Goal: Task Accomplishment & Management: Manage account settings

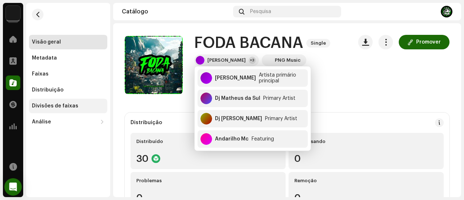
click at [74, 103] on div "Divisões de faixas" at bounding box center [68, 106] width 78 height 15
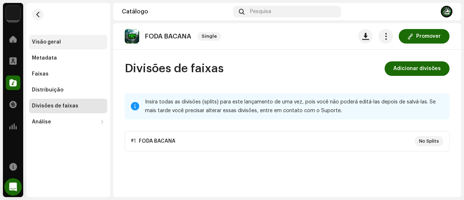
click at [69, 40] on div "Visão geral" at bounding box center [68, 42] width 73 height 6
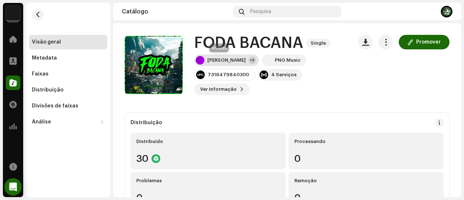
click at [211, 58] on div "[PERSON_NAME]" at bounding box center [226, 60] width 38 height 6
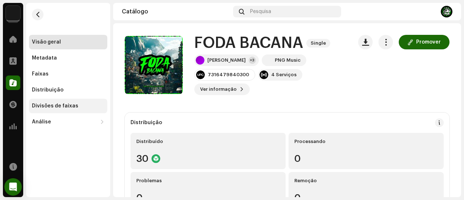
click at [68, 104] on div "Divisões de faixas" at bounding box center [55, 106] width 46 height 6
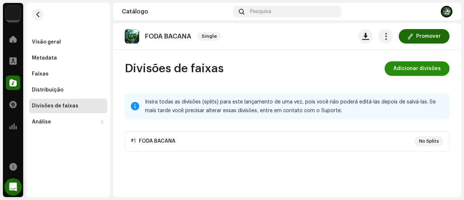
click at [410, 65] on span "Adicionar divisões" at bounding box center [418, 68] width 48 height 15
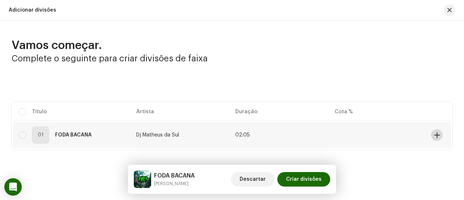
click at [437, 133] on span at bounding box center [437, 135] width 5 height 6
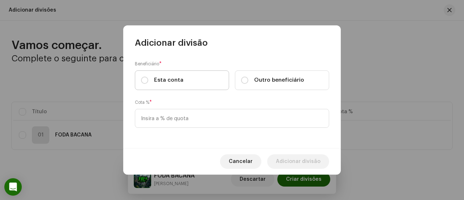
click at [157, 79] on span "Esta conta" at bounding box center [168, 80] width 29 height 8
click at [148, 79] on input "Esta conta" at bounding box center [144, 80] width 7 height 7
radio input "true"
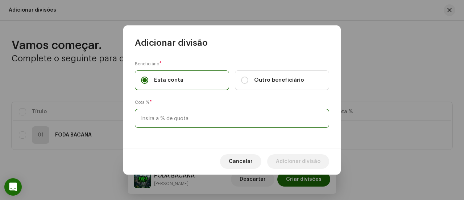
click at [162, 114] on input at bounding box center [232, 118] width 194 height 19
type input "50,00"
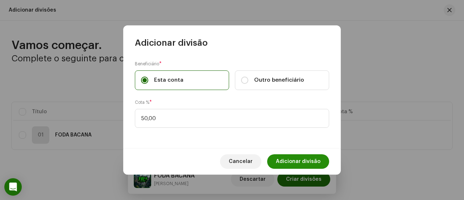
click at [319, 159] on span "Adicionar divisão" at bounding box center [298, 161] width 45 height 15
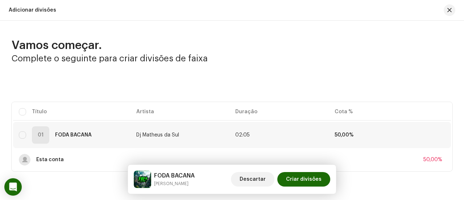
click at [449, 85] on div "Selecionado 0 Selecionar todos Opções" at bounding box center [232, 83] width 441 height 15
click at [435, 135] on span at bounding box center [437, 135] width 5 height 6
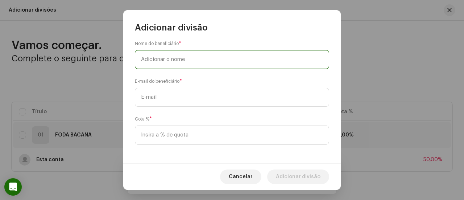
scroll to position [44, 0]
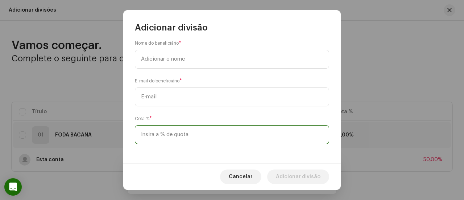
click at [180, 135] on input at bounding box center [232, 134] width 194 height 19
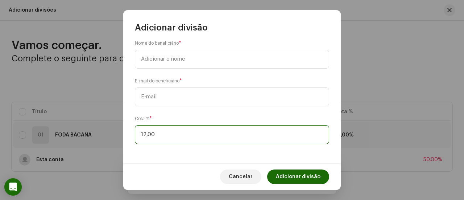
type input "12,50"
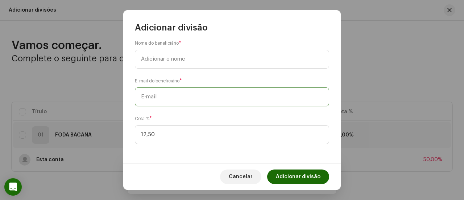
click at [186, 95] on input "text" at bounding box center [232, 96] width 194 height 19
paste input "jonhjonhwill@gmail.com"
type input "jonhjonhwill@gmail.com"
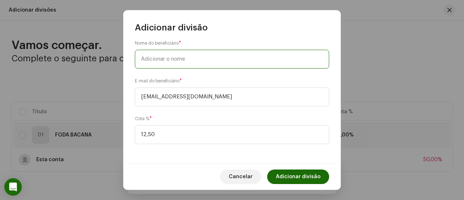
click at [189, 57] on input "text" at bounding box center [232, 59] width 194 height 19
type input "d"
drag, startPoint x: 170, startPoint y: 58, endPoint x: 109, endPoint y: 56, distance: 61.7
click at [109, 56] on div "Adicionar divisão Beneficiário * Esta conta Outro beneficiário Nome do benefici…" at bounding box center [232, 100] width 464 height 200
type input "ANDARILHO MC"
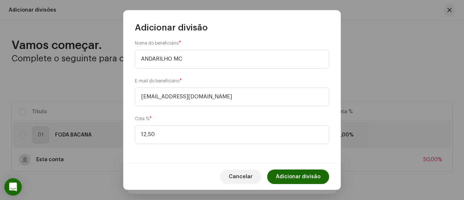
click at [303, 176] on span "Adicionar divisão" at bounding box center [298, 176] width 45 height 15
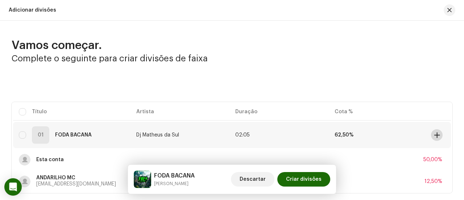
click at [435, 134] on span at bounding box center [437, 135] width 5 height 6
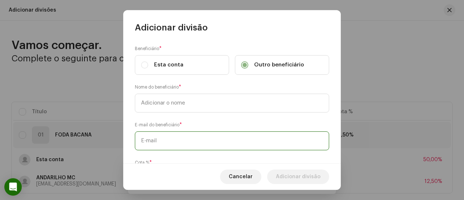
click at [246, 137] on input "text" at bounding box center [232, 140] width 194 height 19
paste input "feeh-ribeiro@live.com"
type input "feeh-ribeiro@live.com"
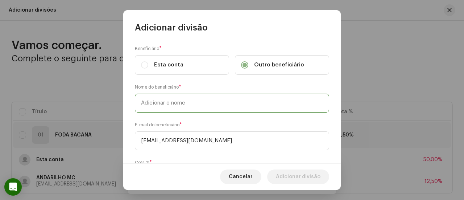
click at [239, 112] on input "text" at bounding box center [232, 103] width 194 height 19
type input "DJ FEEH RIBEIRO"
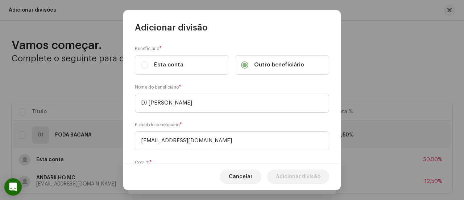
scroll to position [44, 0]
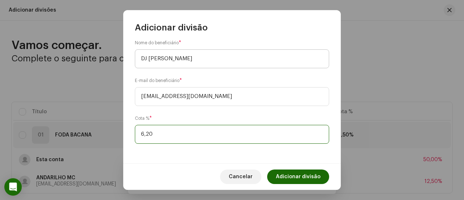
type input "6,25"
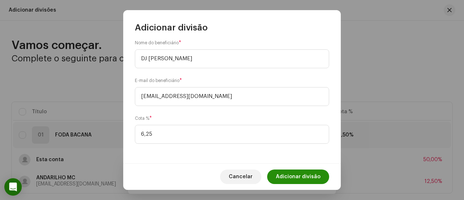
click at [289, 173] on span "Adicionar divisão" at bounding box center [298, 176] width 45 height 15
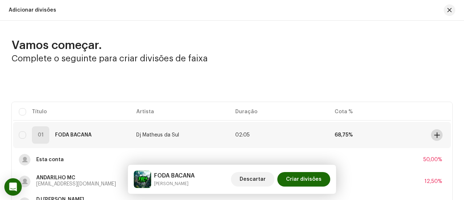
click at [431, 136] on button at bounding box center [437, 135] width 12 height 12
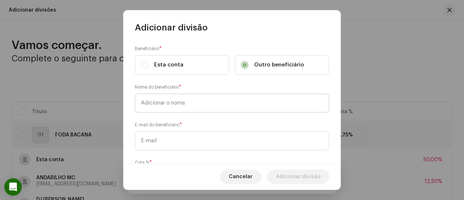
click at [225, 101] on input "text" at bounding box center [232, 103] width 194 height 19
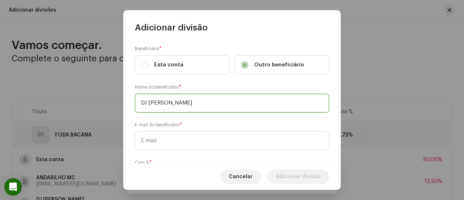
click at [225, 101] on input "DJ FEEH RIBEIRO" at bounding box center [232, 103] width 194 height 19
type input "DJ FEEH RIBEIRO (KONGO PRODUÇÕES)"
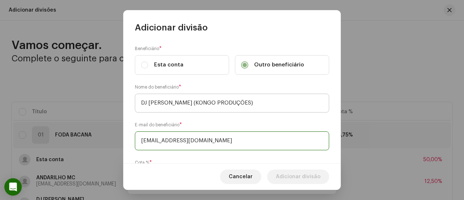
type input "bailedakongo@gmail.com"
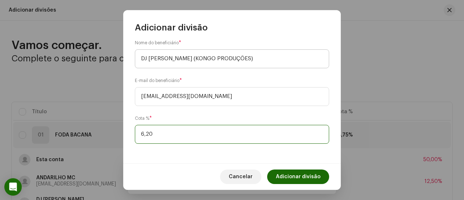
type input "6,25"
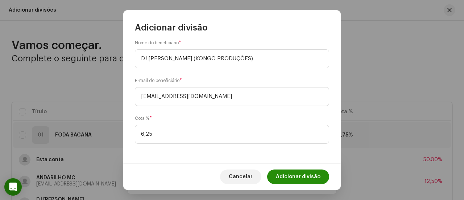
click at [310, 173] on span "Adicionar divisão" at bounding box center [298, 176] width 45 height 15
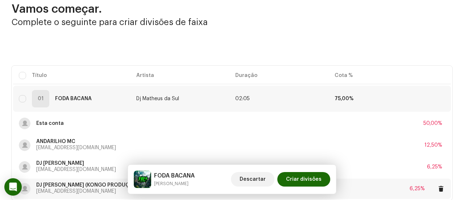
scroll to position [93, 0]
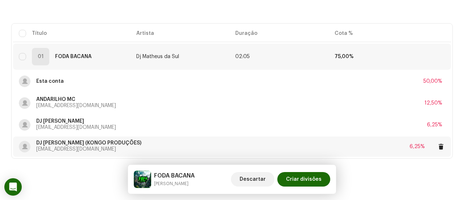
drag, startPoint x: 354, startPoint y: 100, endPoint x: 335, endPoint y: 135, distance: 39.6
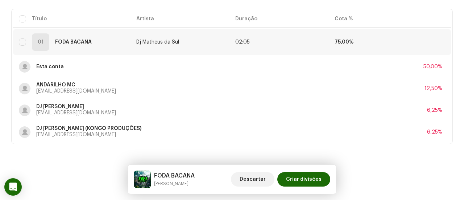
drag, startPoint x: 335, startPoint y: 135, endPoint x: 405, endPoint y: 11, distance: 142.3
click at [405, 11] on table "Título Artista Duração Cota % 01 FODA BACANA Dj Matheus da Sul 02:05 75,00% Est…" at bounding box center [232, 76] width 438 height 135
click at [437, 38] on button at bounding box center [437, 42] width 12 height 12
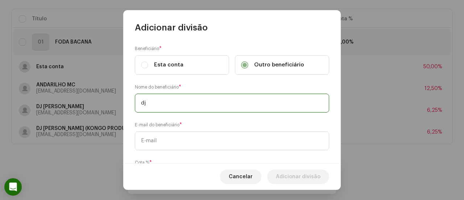
type input "d"
type input "DJ MATHEUS DA SUL"
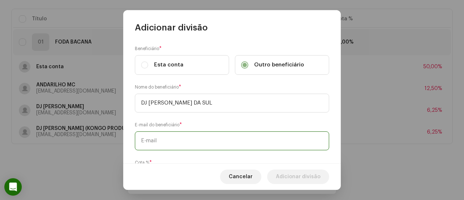
paste input "djmatheusdasul@gmail.com"
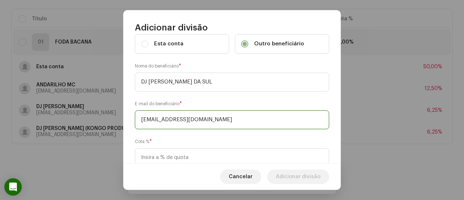
scroll to position [36, 0]
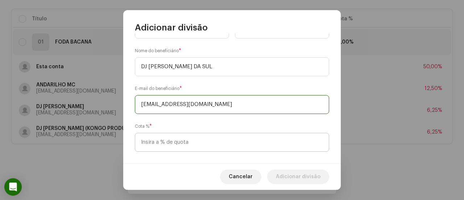
type input "djmatheusdasul@gmail.com"
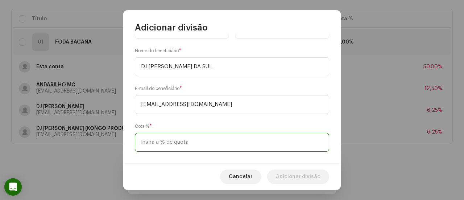
click at [250, 139] on input at bounding box center [232, 142] width 194 height 19
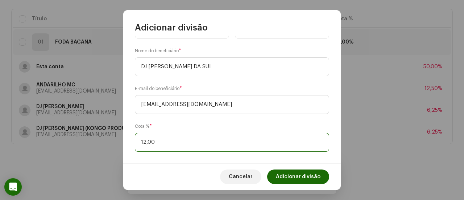
type input "12,50"
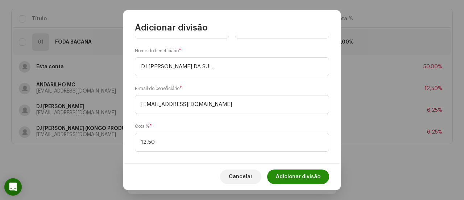
click at [308, 177] on span "Adicionar divisão" at bounding box center [298, 176] width 45 height 15
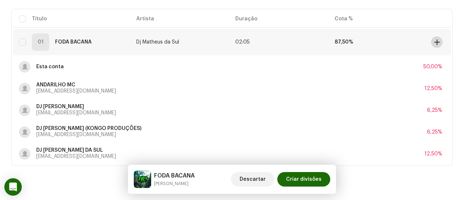
click at [435, 40] on span at bounding box center [437, 42] width 5 height 6
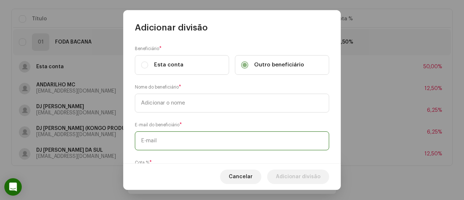
click at [237, 140] on input "text" at bounding box center [232, 140] width 194 height 19
paste input "felizeu2005@gmail.com"
type input "felizeu2005@gmail.com"
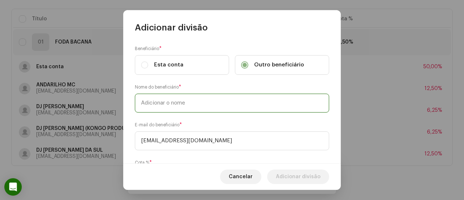
click at [231, 106] on input "text" at bounding box center [232, 103] width 194 height 19
type input "RAMOS MC"
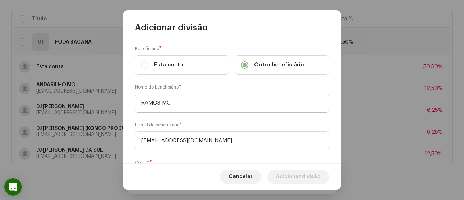
scroll to position [44, 0]
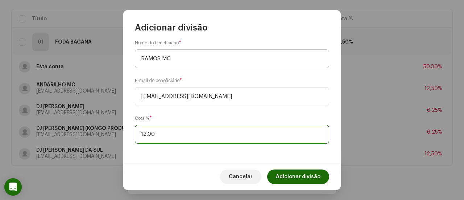
type input "12,50"
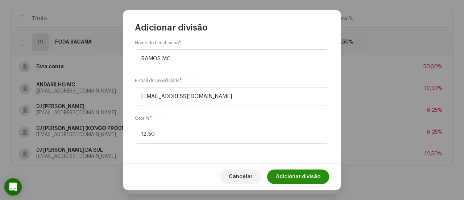
click at [296, 171] on span "Adicionar divisão" at bounding box center [298, 176] width 45 height 15
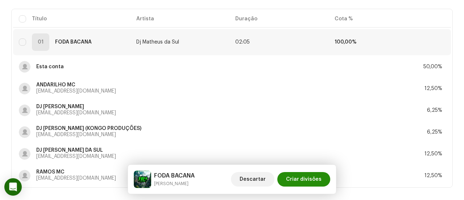
click at [302, 178] on span "Criar divisões" at bounding box center [304, 179] width 36 height 15
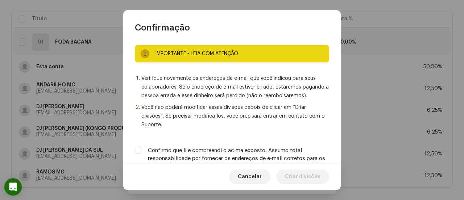
click at [282, 149] on label "Confirmo que li e compreendi o acima exposto. Assumo total responsabilidade por…" at bounding box center [238, 159] width 181 height 24
click at [142, 149] on input "Confirmo que li e compreendi o acima exposto. Assumo total responsabilidade por…" at bounding box center [138, 150] width 7 height 7
checkbox input "true"
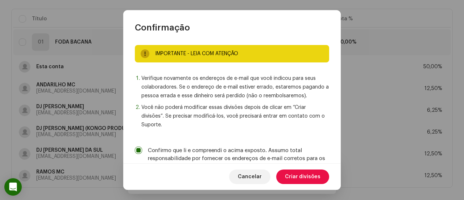
click at [292, 174] on span "Criar divisões" at bounding box center [303, 176] width 36 height 15
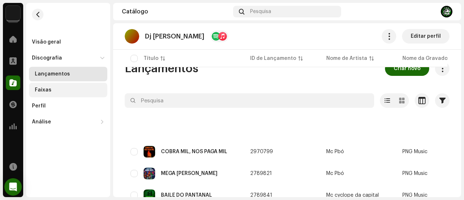
scroll to position [95, 0]
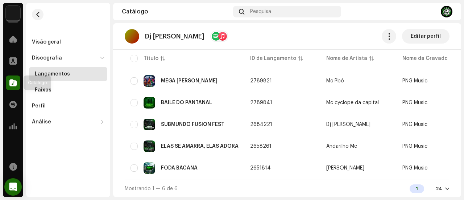
click at [16, 85] on span at bounding box center [12, 83] width 7 height 6
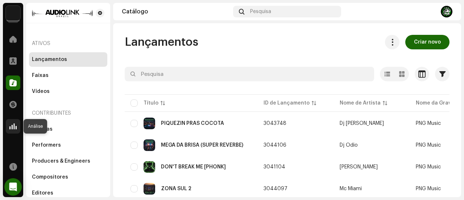
click at [12, 125] on span at bounding box center [12, 126] width 7 height 6
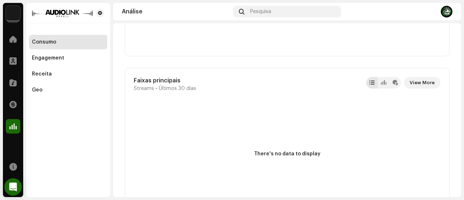
scroll to position [254, 0]
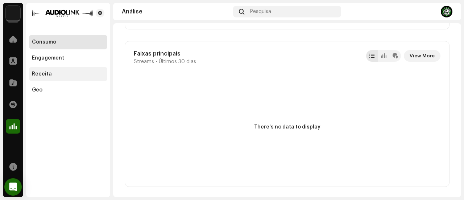
click at [77, 73] on div "Receita" at bounding box center [68, 74] width 73 height 6
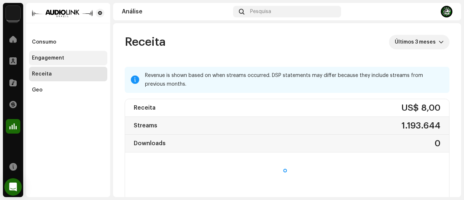
click at [81, 61] on div "Engagement" at bounding box center [68, 58] width 73 height 6
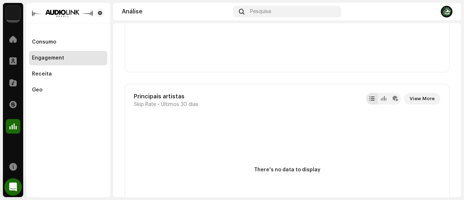
scroll to position [544, 0]
click at [74, 79] on div "Receita" at bounding box center [68, 74] width 78 height 15
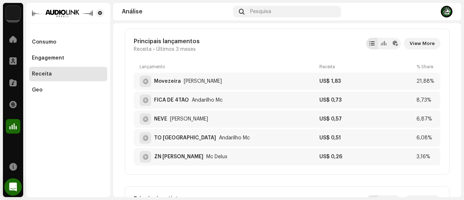
scroll to position [435, 0]
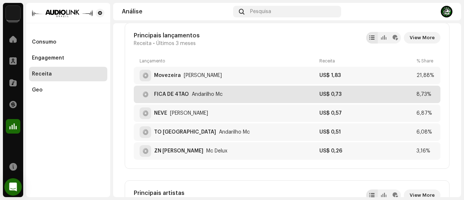
click at [186, 91] on div "FICA DE 4TÃO" at bounding box center [171, 94] width 35 height 6
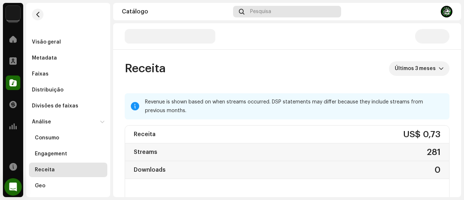
click at [275, 12] on div "Pesquisa" at bounding box center [287, 12] width 108 height 12
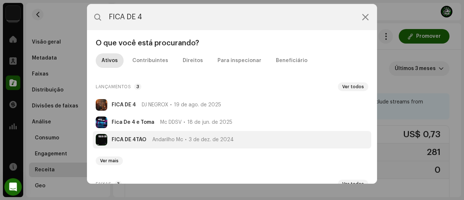
type input "FICA DE 4"
click at [168, 137] on span "Andarilho Mc" at bounding box center [167, 140] width 31 height 6
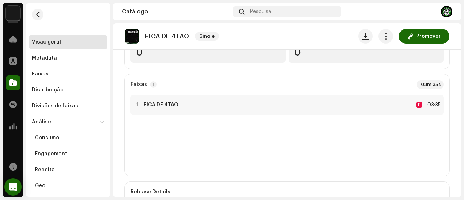
scroll to position [145, 0]
click at [217, 107] on div "1 FICA DE 4TÃO E 03:35" at bounding box center [287, 105] width 313 height 20
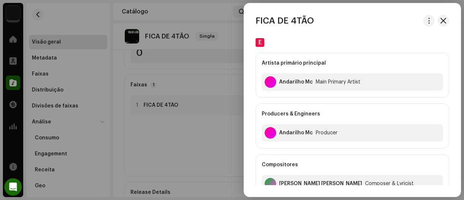
click at [205, 154] on div at bounding box center [232, 100] width 464 height 200
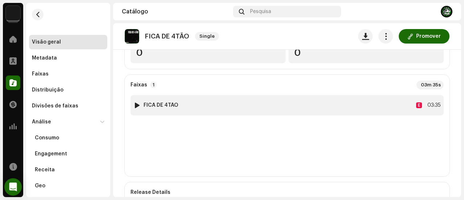
click at [138, 103] on div at bounding box center [137, 105] width 5 height 6
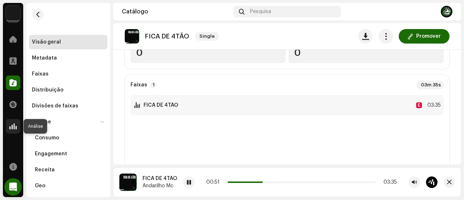
click at [11, 123] on span at bounding box center [12, 126] width 7 height 6
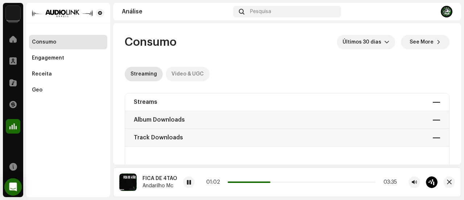
click at [190, 72] on div "Video & UGC" at bounding box center [188, 74] width 32 height 15
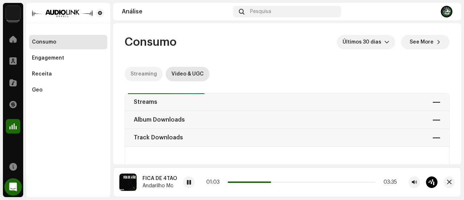
click at [151, 71] on div "Streaming" at bounding box center [144, 74] width 26 height 15
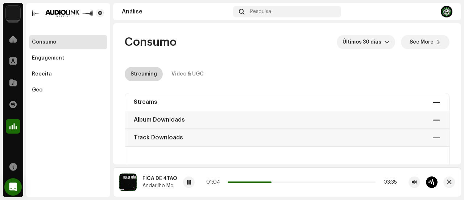
click at [150, 75] on div "Streaming" at bounding box center [144, 74] width 26 height 15
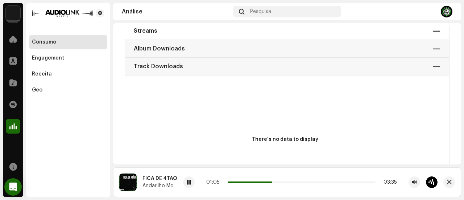
scroll to position [73, 0]
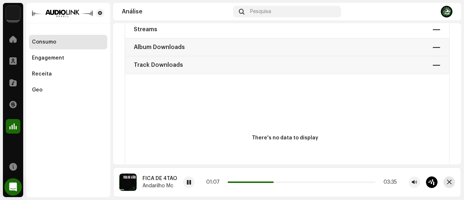
click at [447, 182] on span "button" at bounding box center [449, 182] width 5 height 6
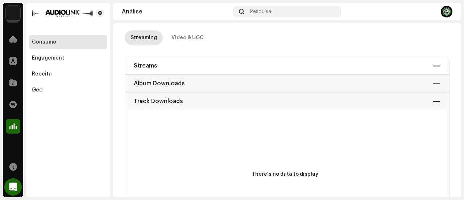
scroll to position [0, 0]
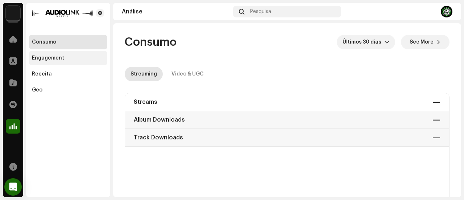
click at [78, 59] on div "Engagement" at bounding box center [68, 58] width 73 height 6
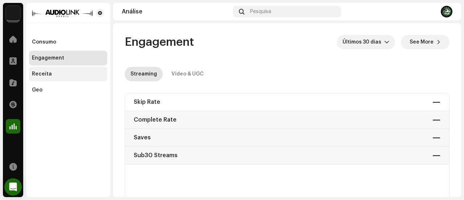
click at [78, 70] on div "Receita" at bounding box center [68, 74] width 78 height 15
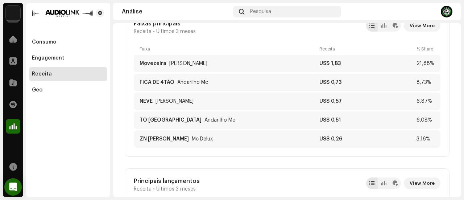
scroll to position [290, 0]
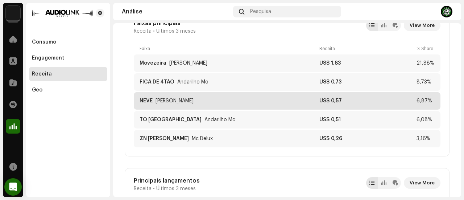
click at [203, 101] on div "NEVE [PERSON_NAME]" at bounding box center [228, 101] width 177 height 6
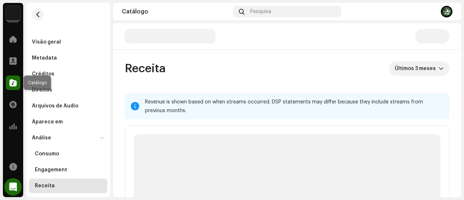
click at [12, 82] on span at bounding box center [12, 83] width 7 height 6
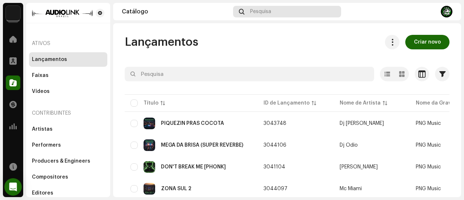
click at [260, 8] on div "Pesquisa" at bounding box center [287, 12] width 108 height 12
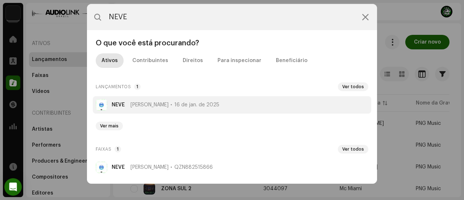
type input "NEVE"
click at [121, 104] on strong "NEVE" at bounding box center [118, 105] width 13 height 6
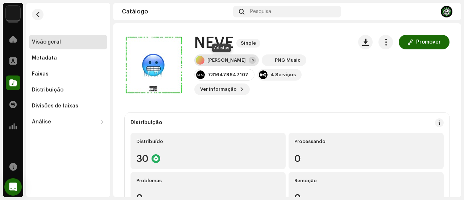
click at [221, 60] on div "[PERSON_NAME]" at bounding box center [226, 60] width 38 height 6
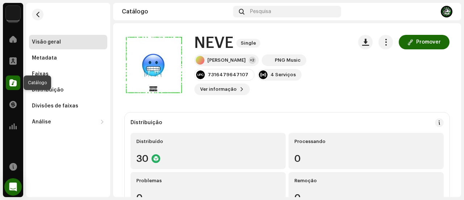
click at [11, 81] on span at bounding box center [12, 83] width 7 height 6
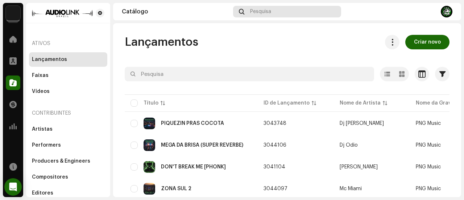
click at [268, 11] on span "Pesquisa" at bounding box center [260, 12] width 21 height 6
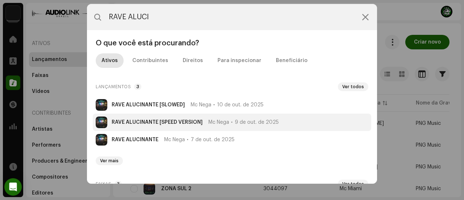
type input "RAVE ALUCI"
click at [194, 120] on strong "RAVE ALUCINANTE [SPEED VERSION]" at bounding box center [157, 122] width 91 height 6
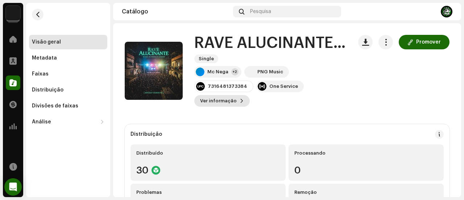
click at [227, 102] on span "Ver informação" at bounding box center [218, 101] width 37 height 15
click at [386, 95] on div "RAVE ALUCINANTE [SPEED VERSION] 3044087 Metadata Distribuição Linguagem de Meta…" at bounding box center [232, 100] width 464 height 200
click at [382, 46] on button "button" at bounding box center [386, 42] width 15 height 15
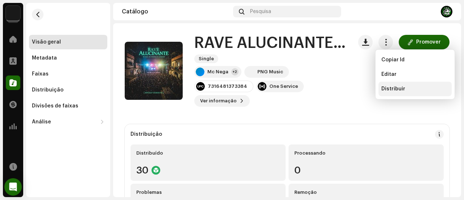
click at [386, 86] on span "Distribuir" at bounding box center [394, 89] width 24 height 6
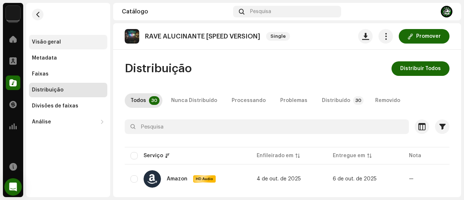
click at [79, 38] on div "Visão geral" at bounding box center [68, 42] width 78 height 15
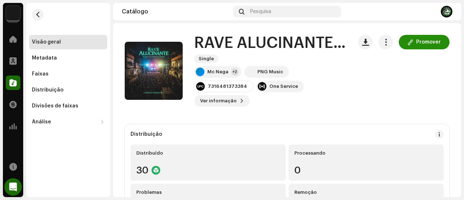
click at [416, 44] on span "Promover" at bounding box center [428, 42] width 25 height 15
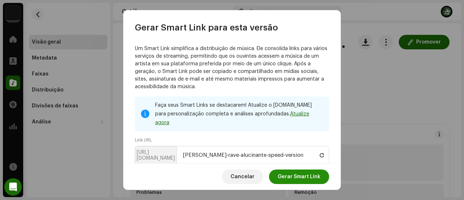
click at [292, 173] on span "Gerar Smart Link" at bounding box center [299, 176] width 43 height 15
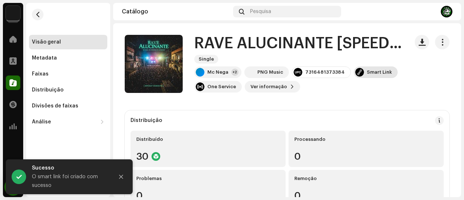
click at [362, 69] on div "Smart Link" at bounding box center [376, 72] width 44 height 12
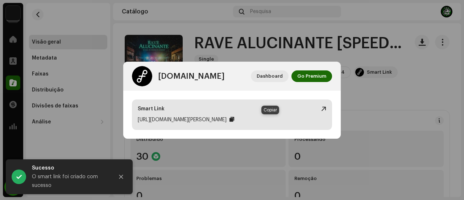
click at [234, 119] on div at bounding box center [232, 119] width 5 height 6
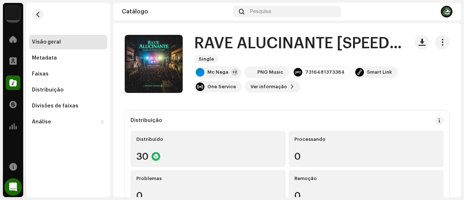
click at [221, 35] on div "[DOMAIN_NAME] Dashboard Go Premium Smart Link [URL][DOMAIN_NAME][PERSON_NAME]" at bounding box center [232, 100] width 464 height 200
click at [215, 74] on div "Mc Nega" at bounding box center [217, 72] width 21 height 6
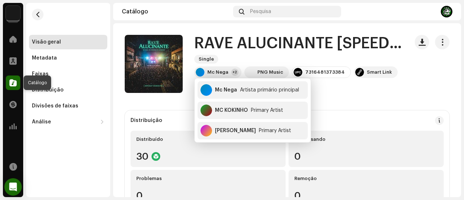
click at [12, 81] on span at bounding box center [12, 83] width 7 height 6
